Goal: Transaction & Acquisition: Obtain resource

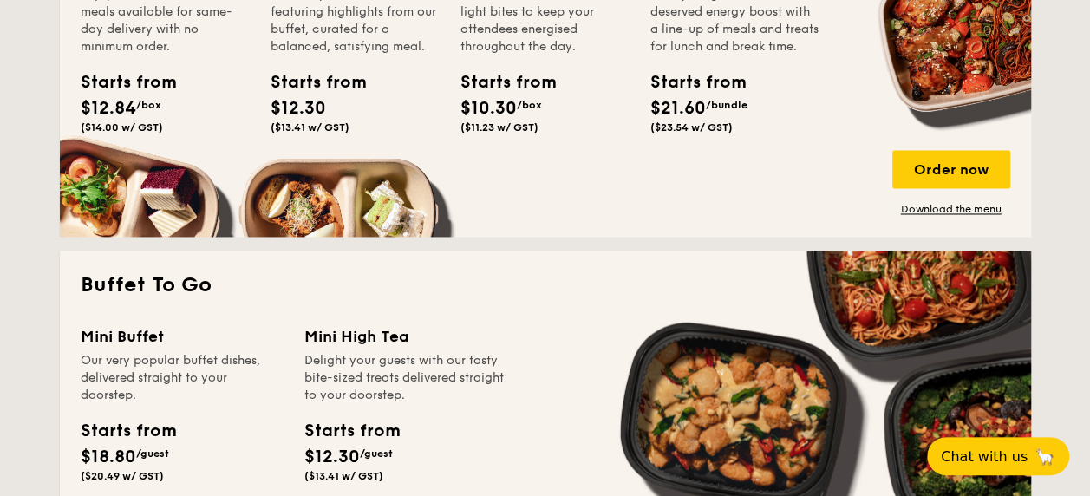
scroll to position [1214, 0]
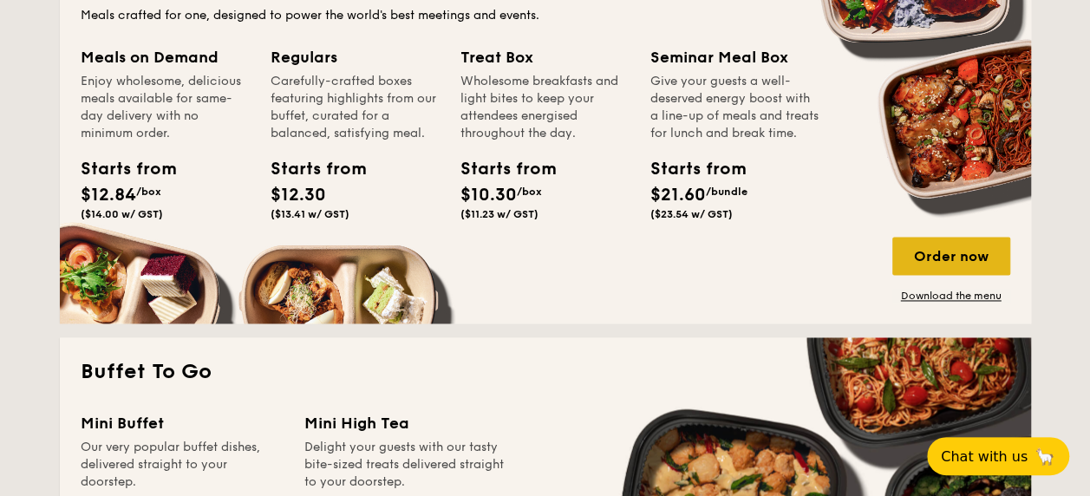
click at [971, 262] on div "Order now" at bounding box center [952, 256] width 118 height 38
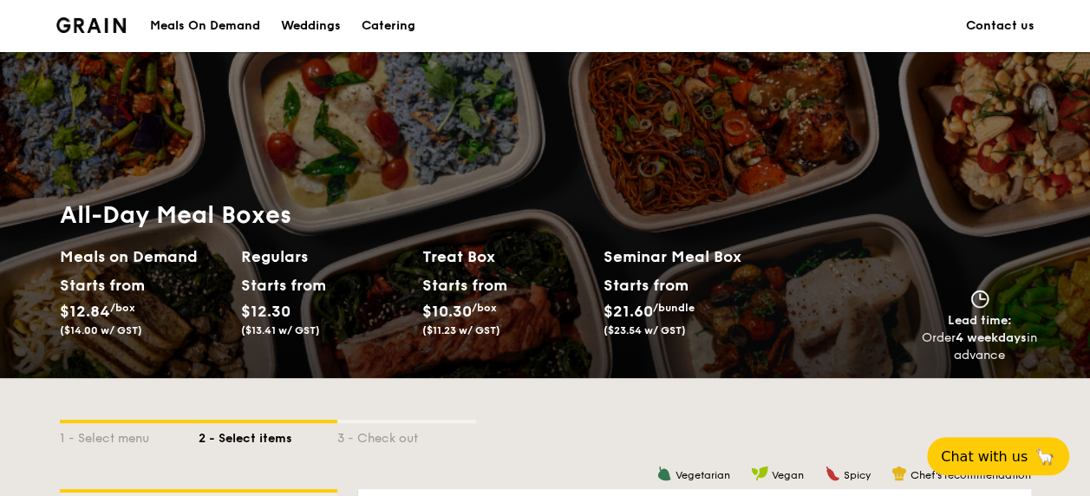
scroll to position [3110, 0]
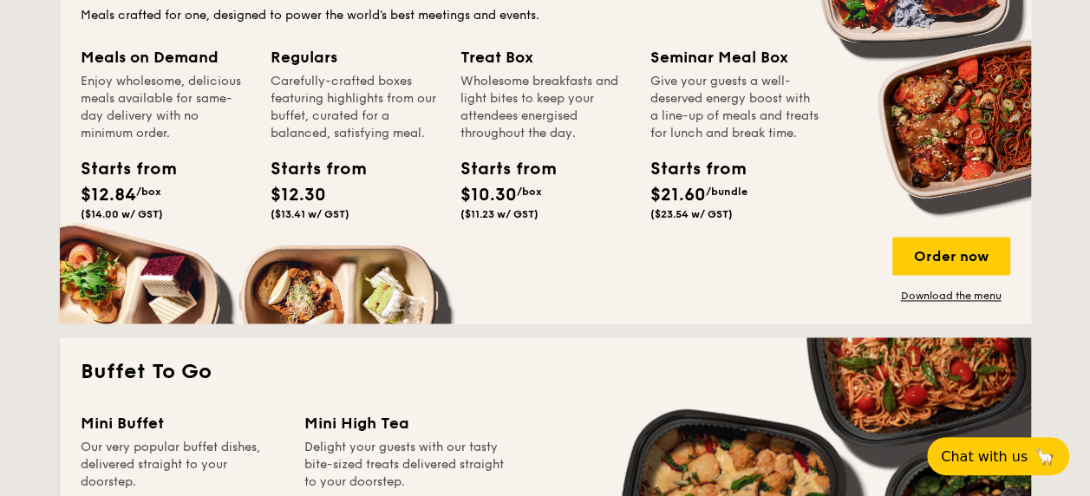
scroll to position [1128, 0]
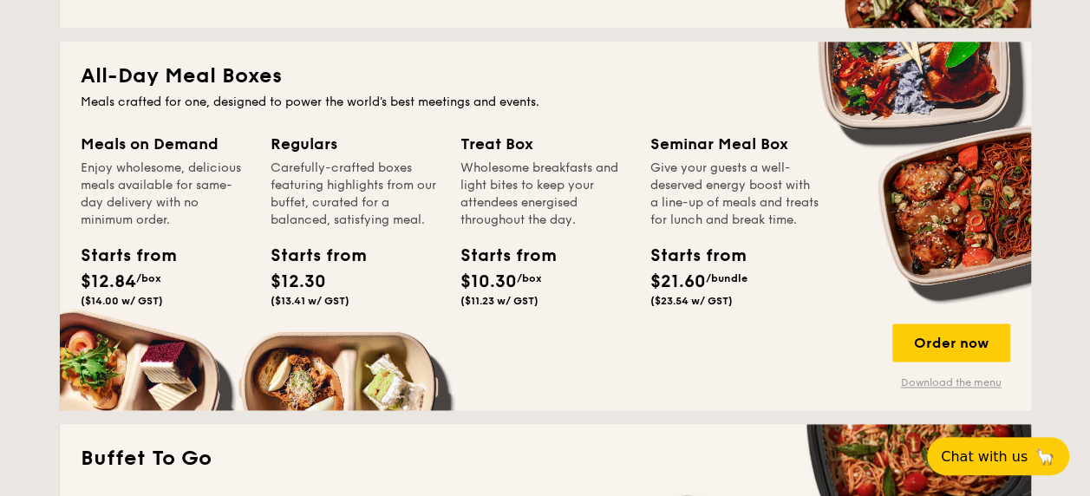
click at [982, 383] on link "Download the menu" at bounding box center [952, 383] width 118 height 14
